Goal: Task Accomplishment & Management: Use online tool/utility

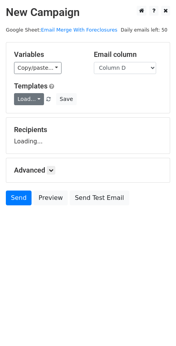
click at [38, 99] on span "Load... Email2-Foreclosures" at bounding box center [33, 98] width 38 height 7
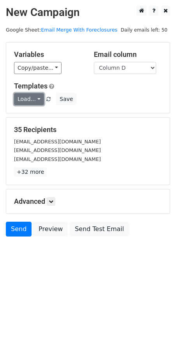
click at [37, 99] on link "Load..." at bounding box center [29, 99] width 30 height 12
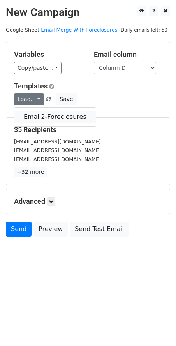
click at [37, 114] on link "Email2-Foreclosures" at bounding box center [54, 117] width 81 height 12
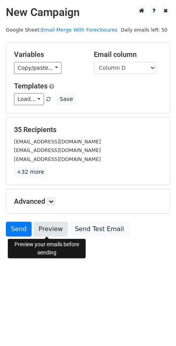
click at [52, 230] on link "Preview" at bounding box center [50, 228] width 34 height 15
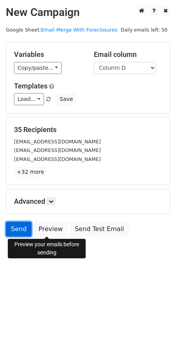
click at [15, 234] on link "Send" at bounding box center [19, 228] width 26 height 15
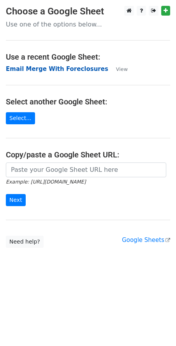
click at [61, 68] on strong "Email Merge With Foreclosures" at bounding box center [57, 68] width 102 height 7
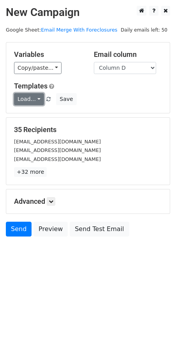
click at [34, 100] on link "Load..." at bounding box center [29, 99] width 30 height 12
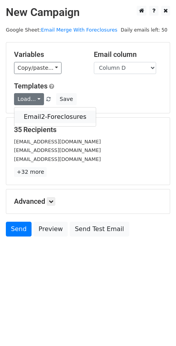
click at [44, 118] on link "Email2-Foreclosures" at bounding box center [54, 117] width 81 height 12
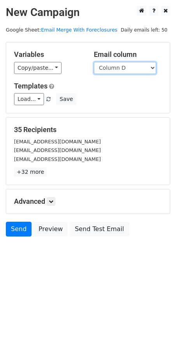
click at [153, 67] on select "Column A Column B Column C Column D Column E" at bounding box center [125, 68] width 62 height 12
select select "Column E"
click at [94, 62] on select "Column A Column B Column C Column D Column E" at bounding box center [125, 68] width 62 height 12
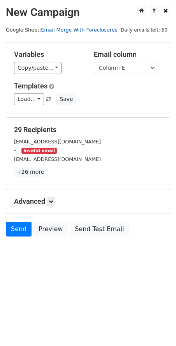
click at [49, 30] on link "Email Merge With Foreclosures" at bounding box center [79, 30] width 76 height 6
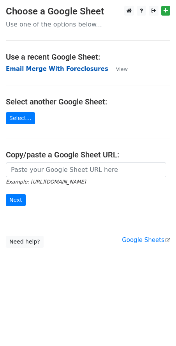
click at [45, 67] on strong "Email Merge With Foreclosures" at bounding box center [57, 68] width 102 height 7
